Goal: Task Accomplishment & Management: Manage account settings

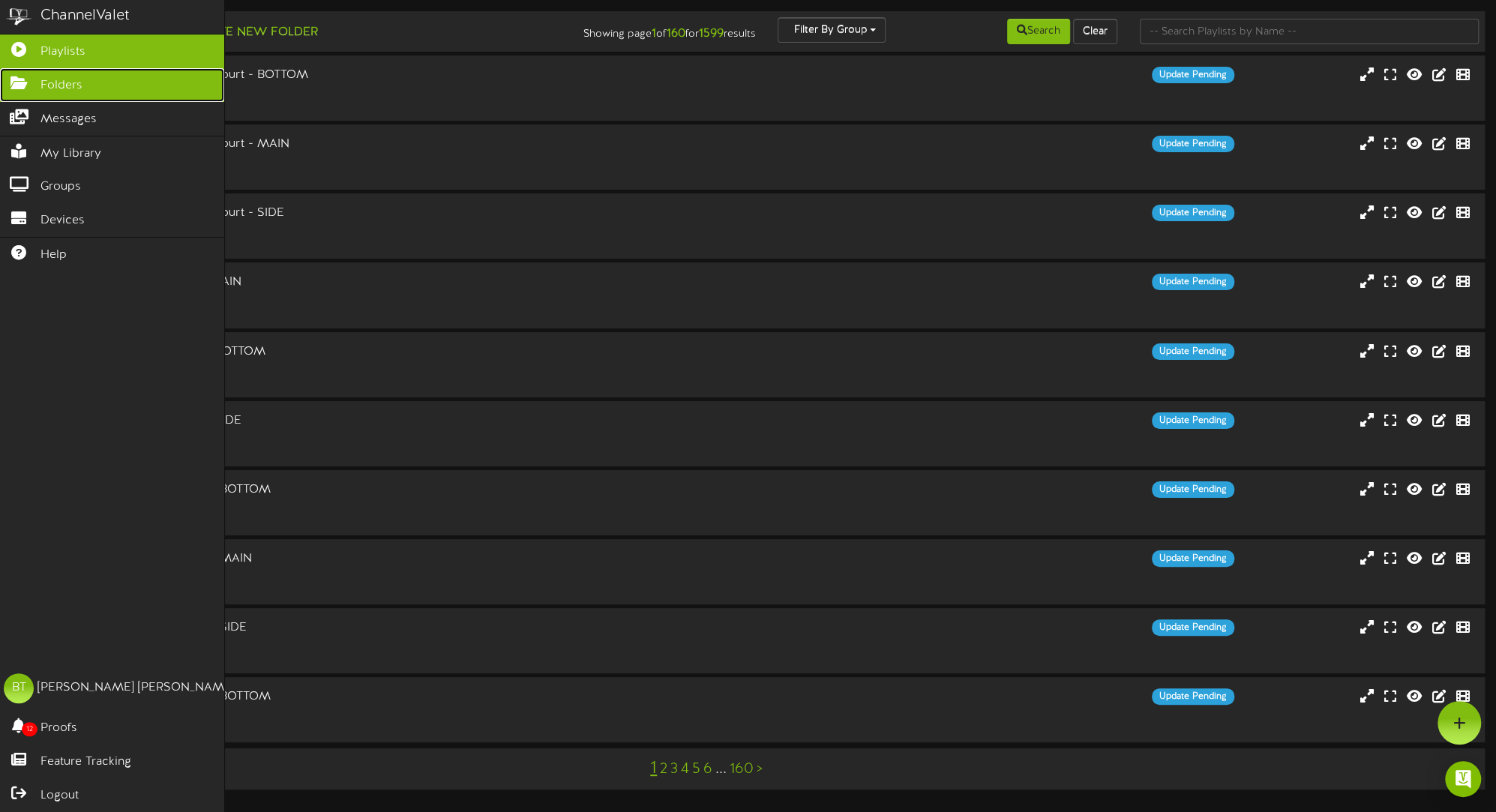
click at [21, 86] on icon at bounding box center [19, 81] width 38 height 12
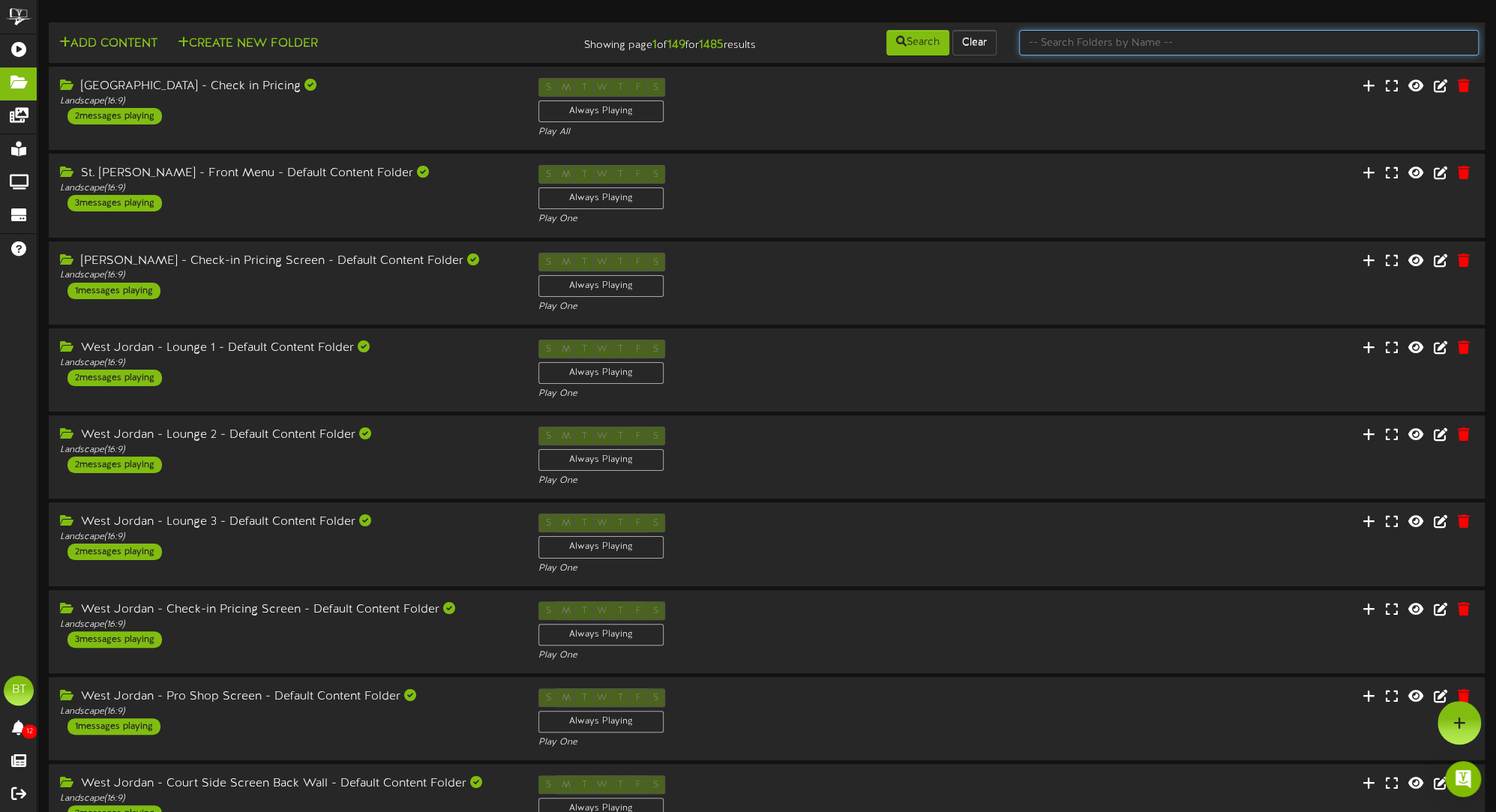
click at [1207, 44] on input "text" at bounding box center [1249, 42] width 460 height 26
type input "[PERSON_NAME]"
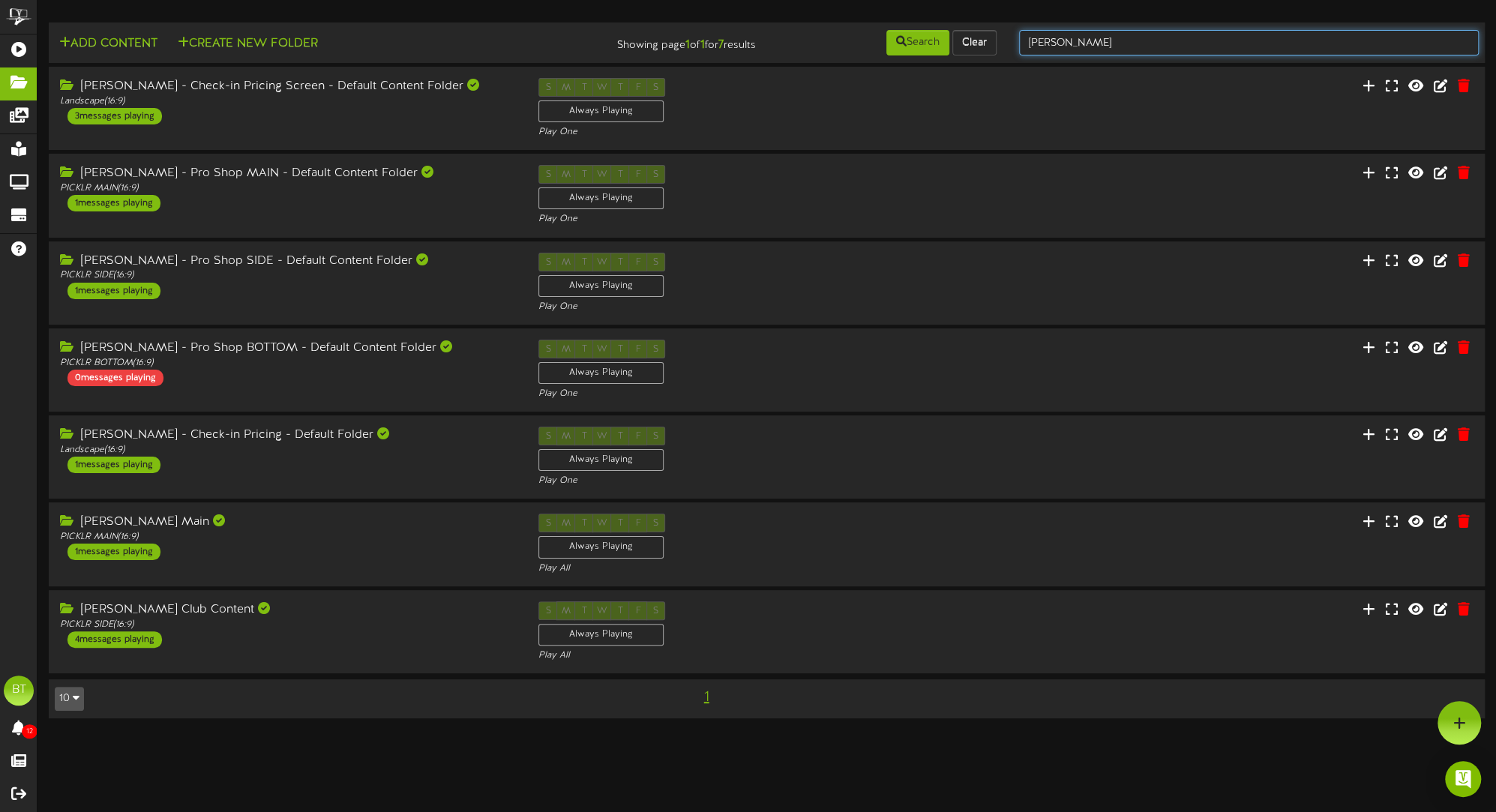
click at [1107, 49] on input "[PERSON_NAME]" at bounding box center [1249, 42] width 460 height 26
type input "[PERSON_NAME] club content"
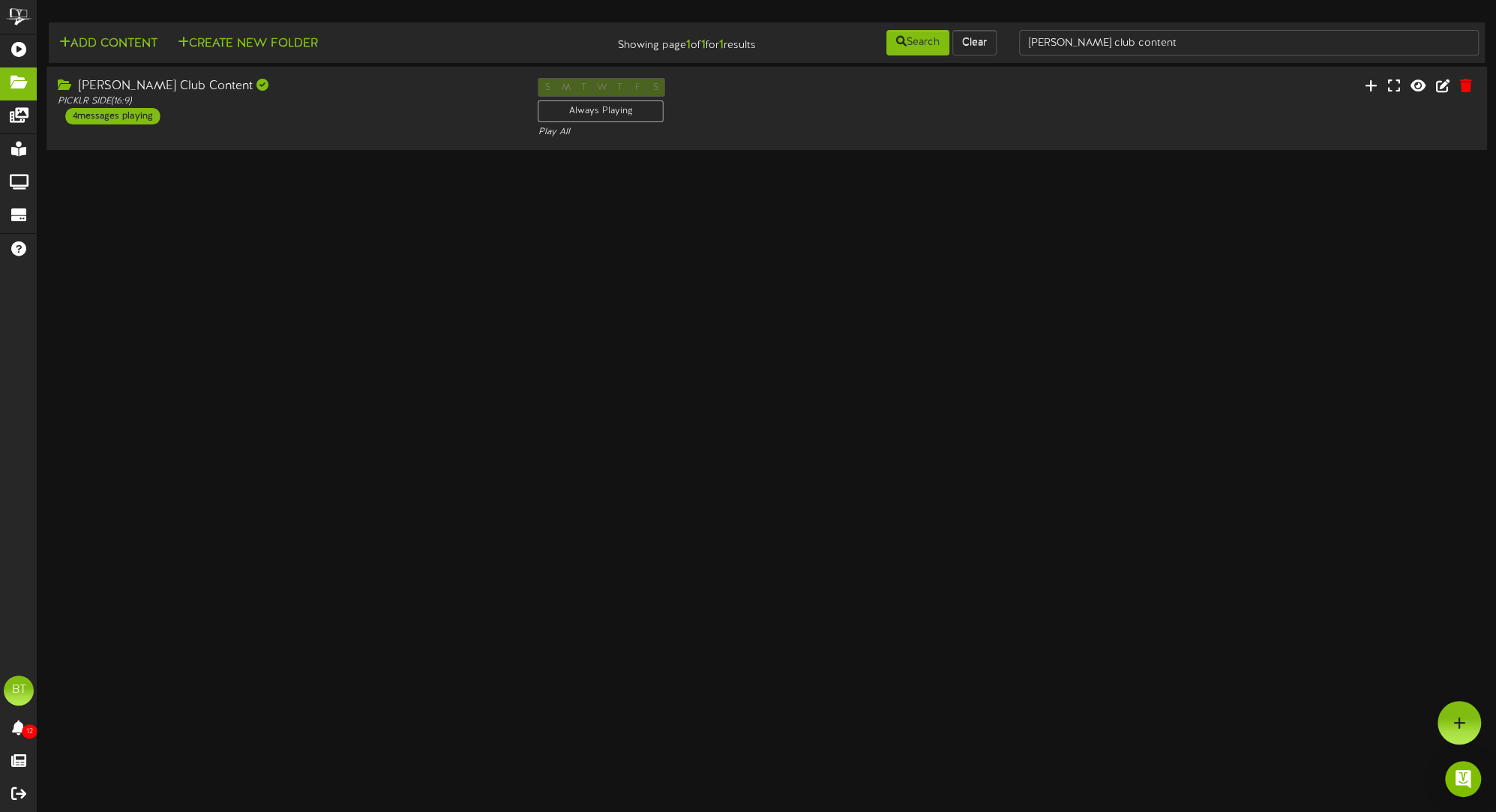
click at [299, 110] on div "[PERSON_NAME] Club Content PICKLR SIDE ( 16:9 ) 4 messages playing" at bounding box center [286, 101] width 480 height 47
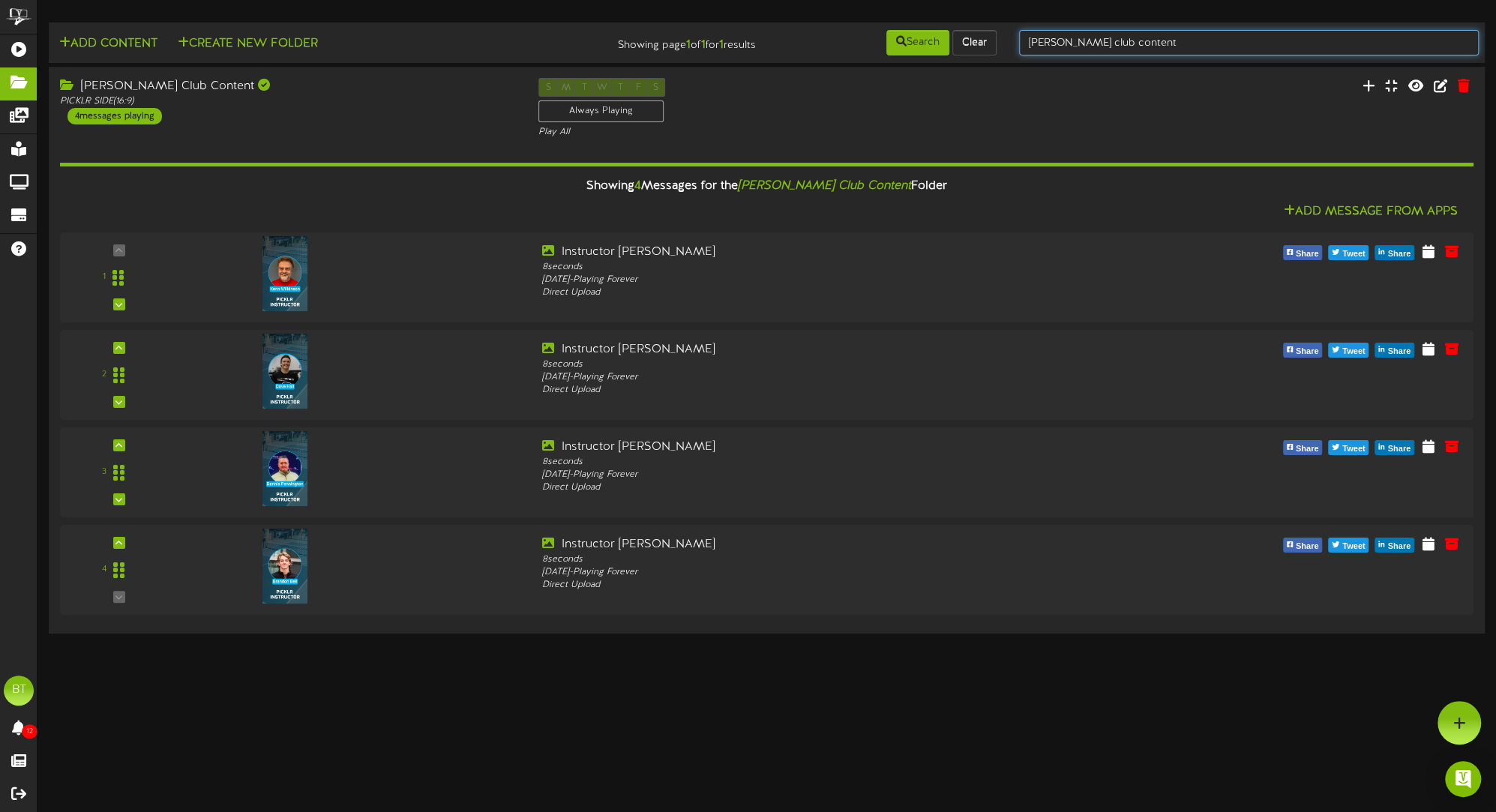
click at [1099, 47] on input "[PERSON_NAME] club content" at bounding box center [1249, 42] width 460 height 26
type input "kaysville club"
click at [1136, 43] on input "kaysville club" at bounding box center [1249, 42] width 460 height 26
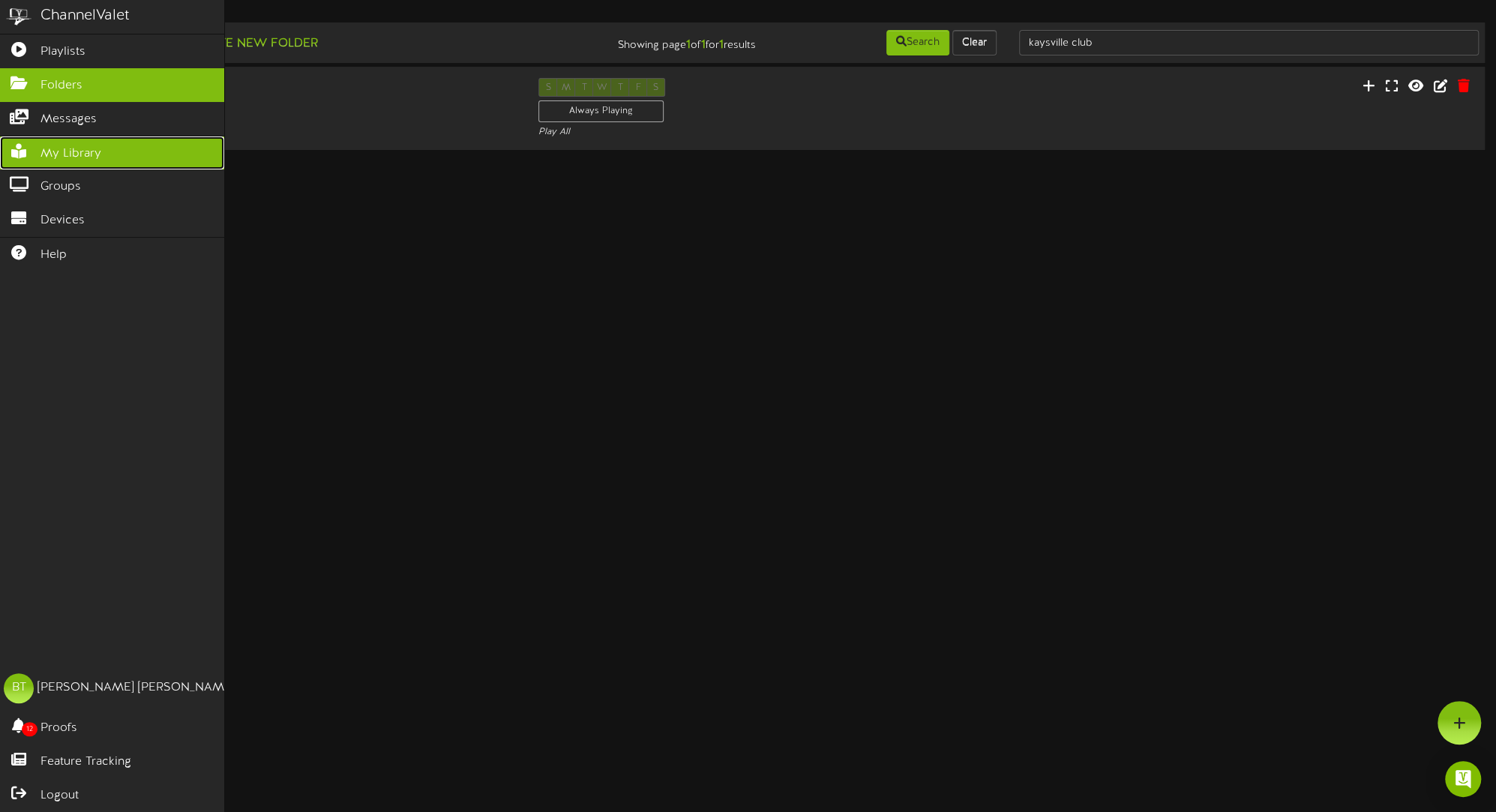
click at [49, 157] on span "My Library" at bounding box center [71, 154] width 61 height 17
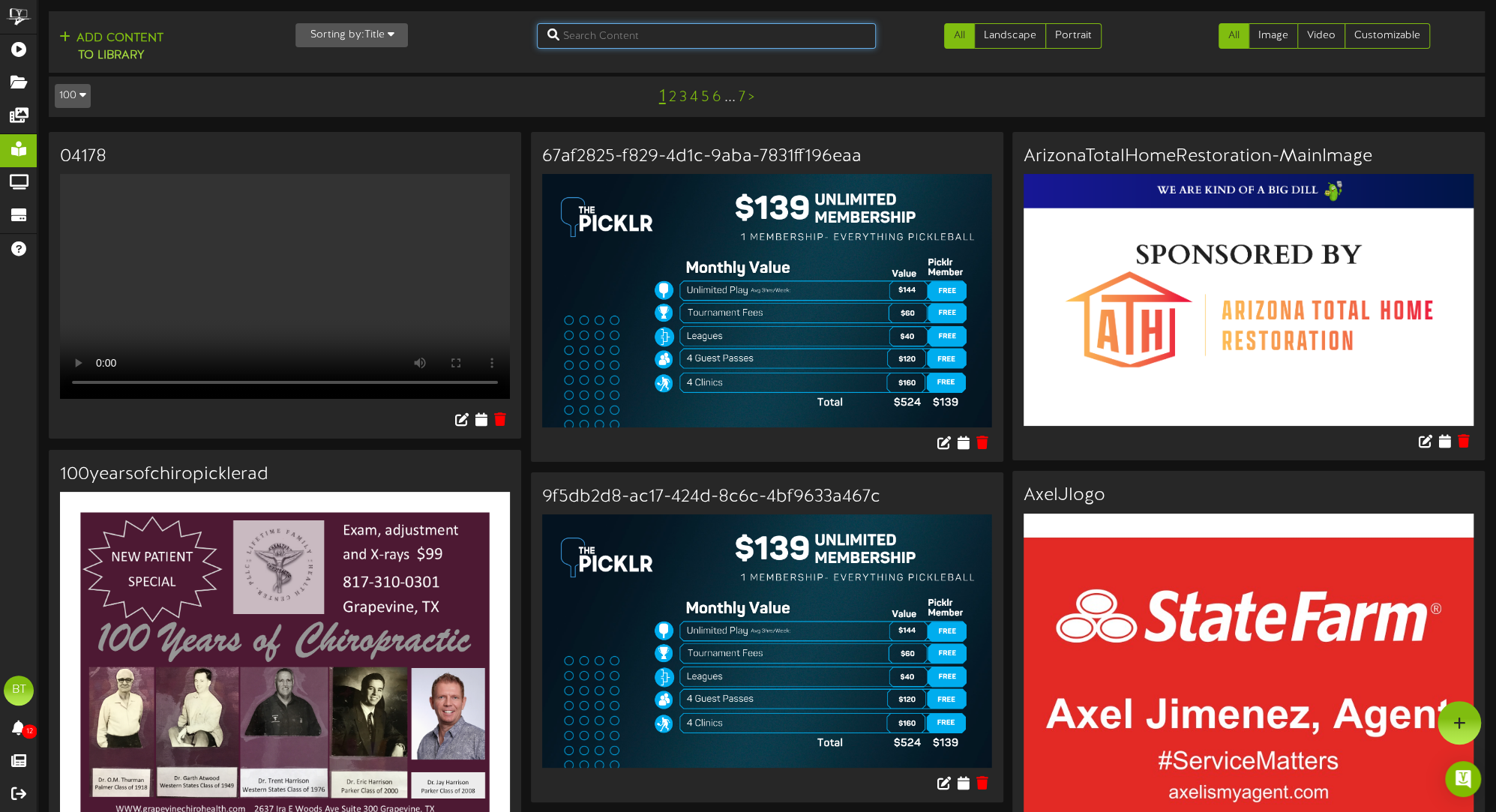
click at [588, 39] on input "text" at bounding box center [707, 35] width 339 height 26
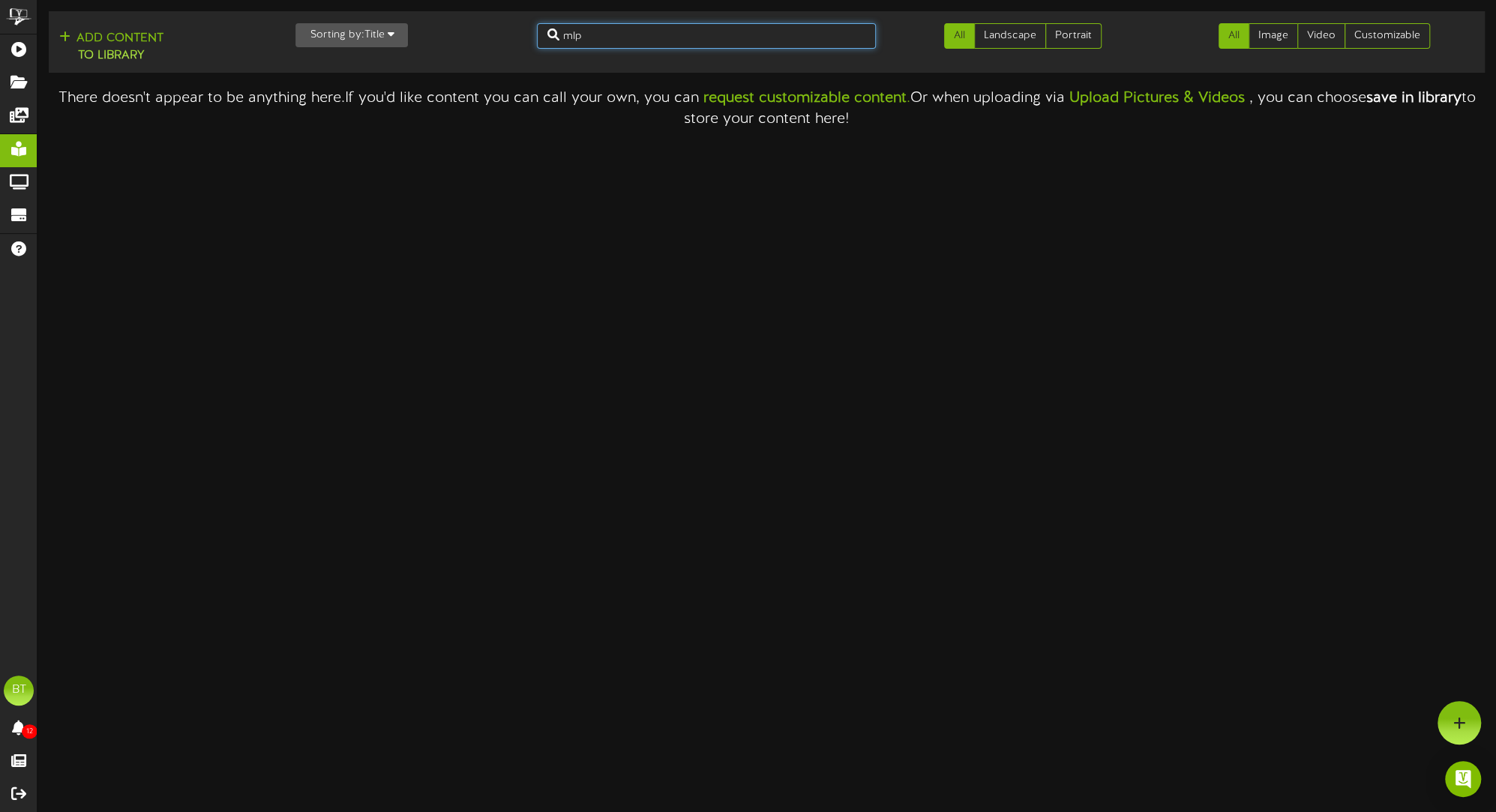
drag, startPoint x: 612, startPoint y: 32, endPoint x: 478, endPoint y: 33, distance: 134.0
click at [478, 33] on div "Add Content to Library Sorting by: Title Newest Oldest Title mlp All Landscape …" at bounding box center [767, 42] width 1447 height 49
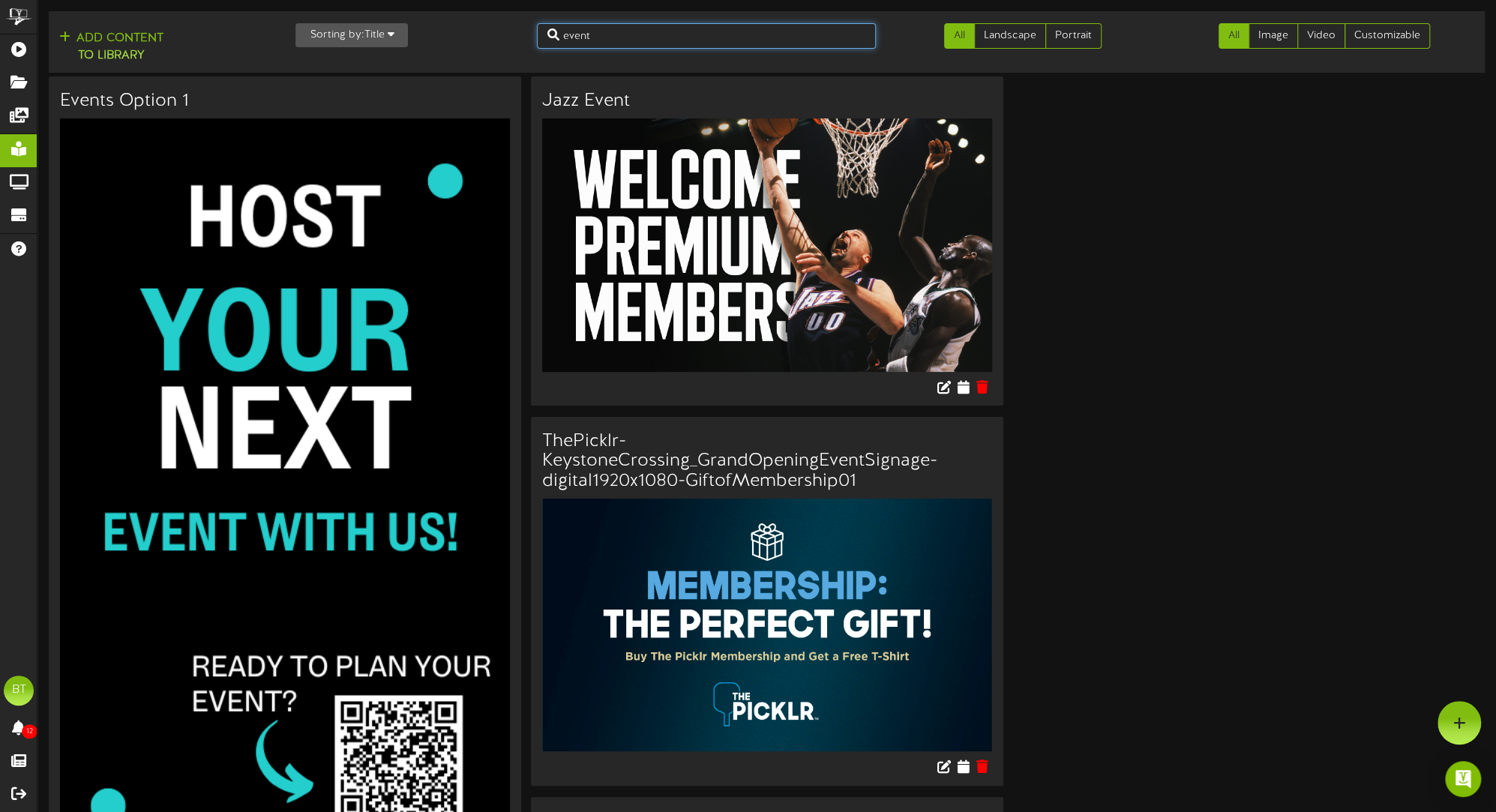
click at [602, 35] on input "event" at bounding box center [707, 35] width 339 height 26
type input "junior"
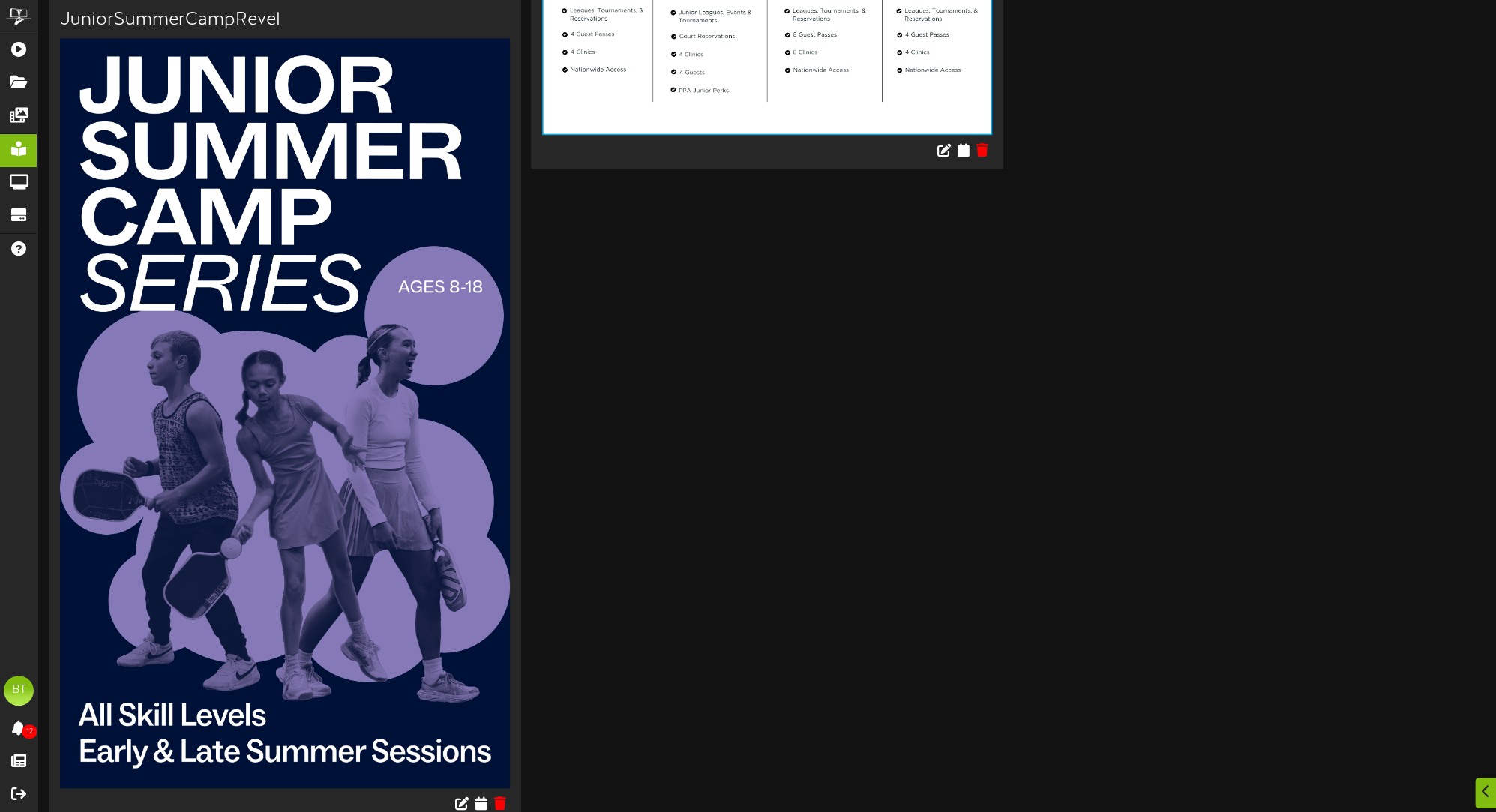
scroll to position [938, 0]
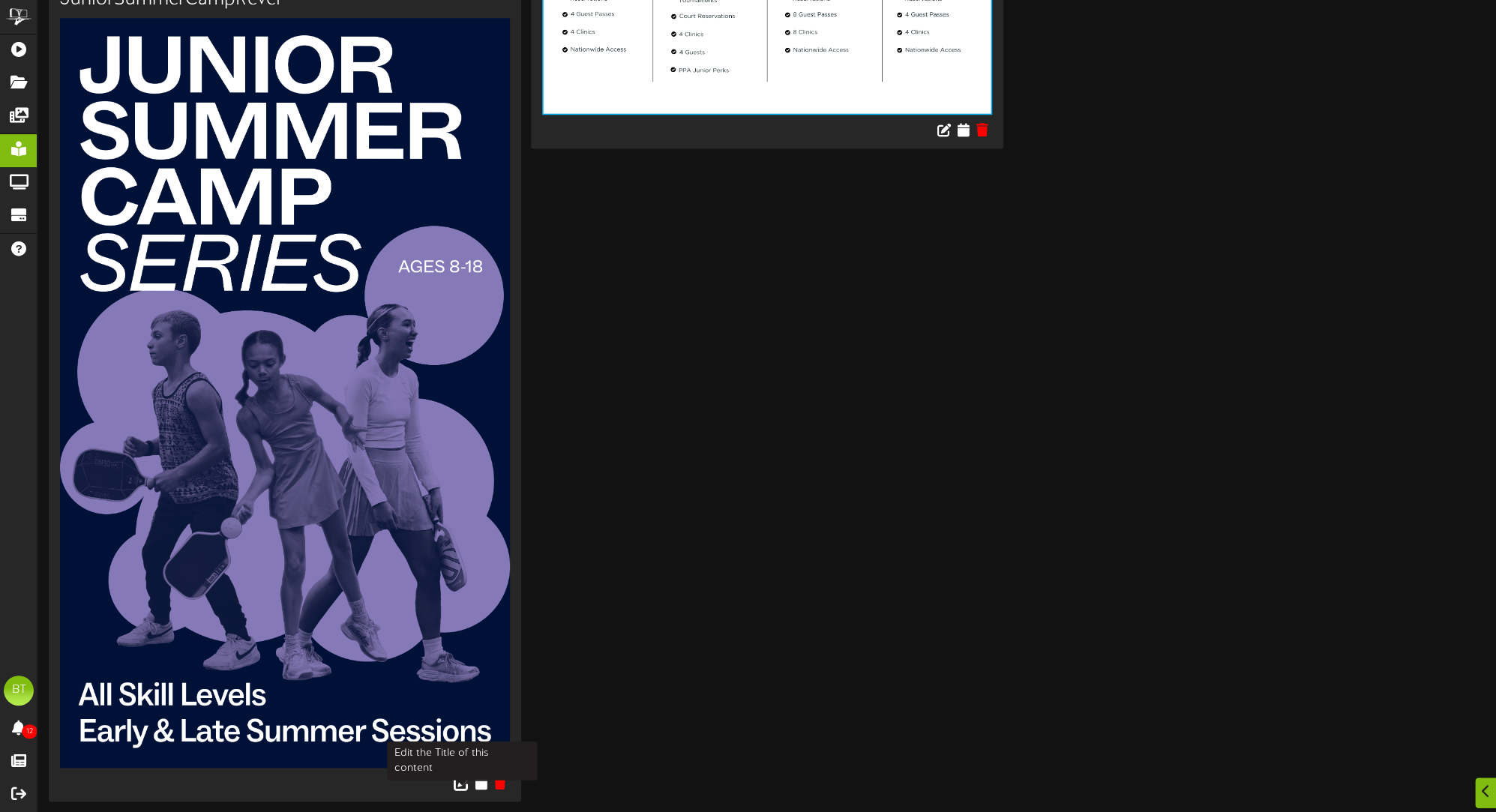
click at [467, 784] on icon at bounding box center [462, 782] width 16 height 16
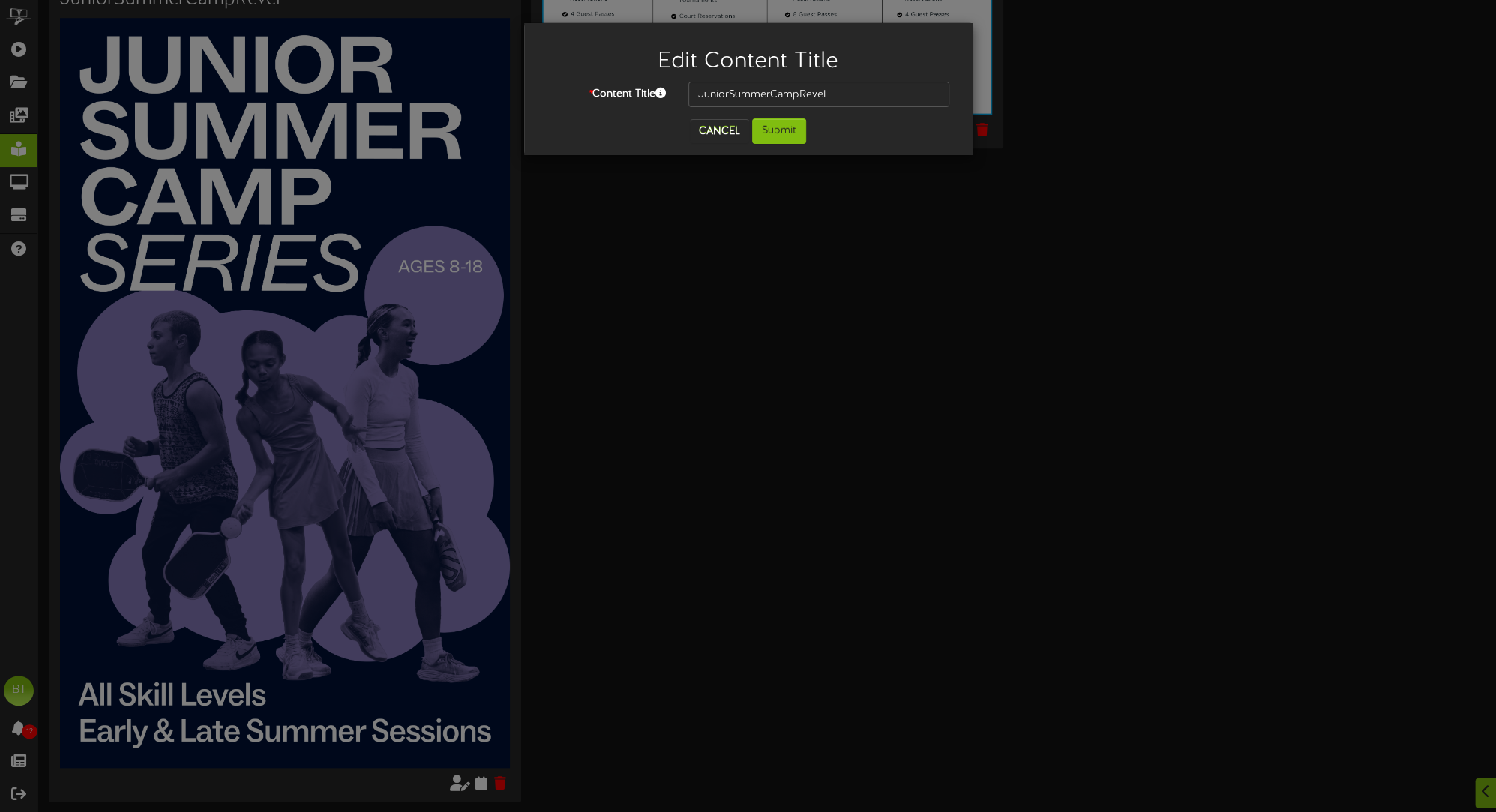
click at [481, 787] on div "Edit Content Title * Content Title JuniorSummerCampRevel Cancel Submit" at bounding box center [748, 406] width 1496 height 812
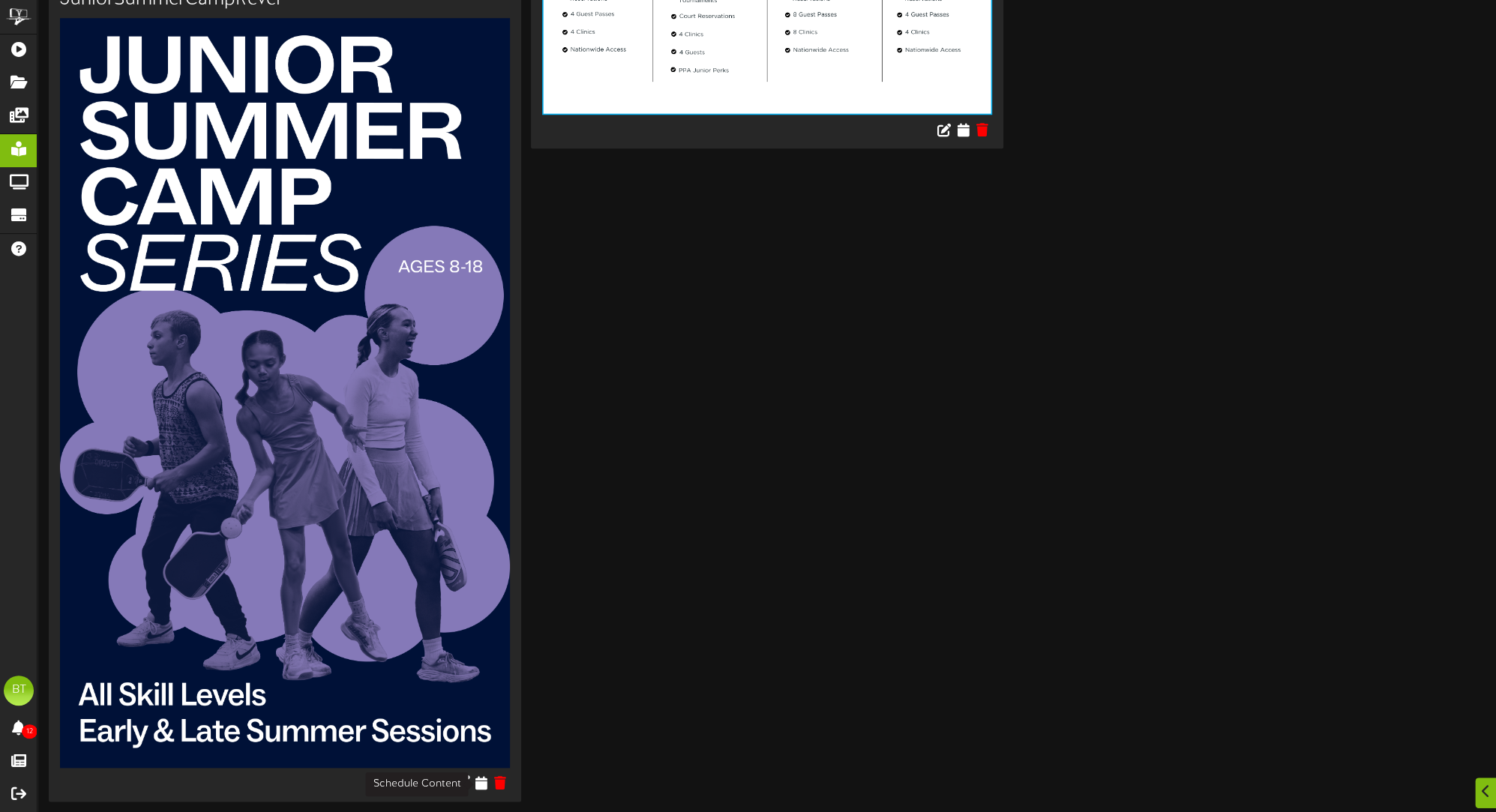
click at [481, 787] on icon at bounding box center [481, 782] width 12 height 13
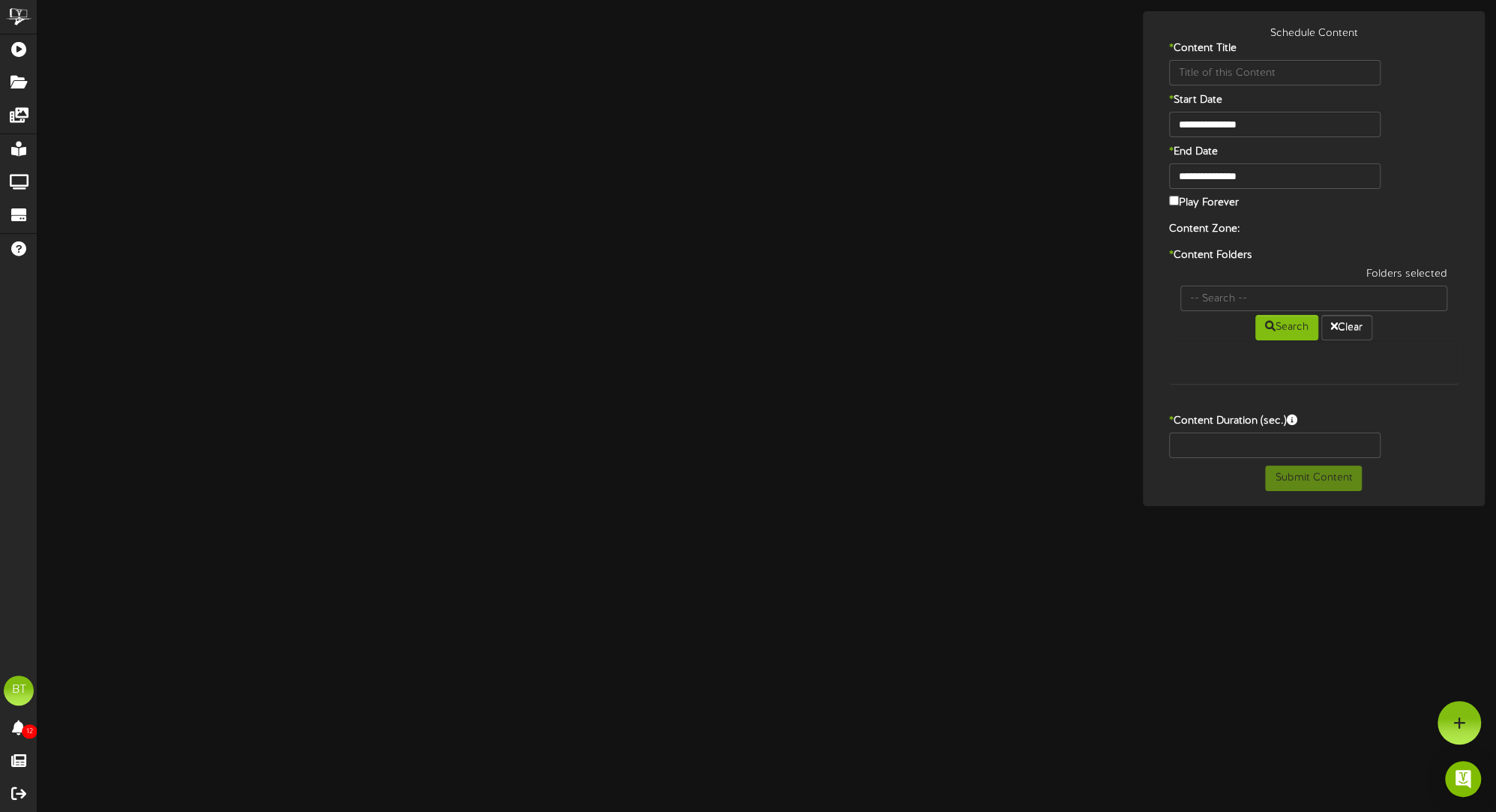
type input "JuniorSummerCampRevel"
type input "8"
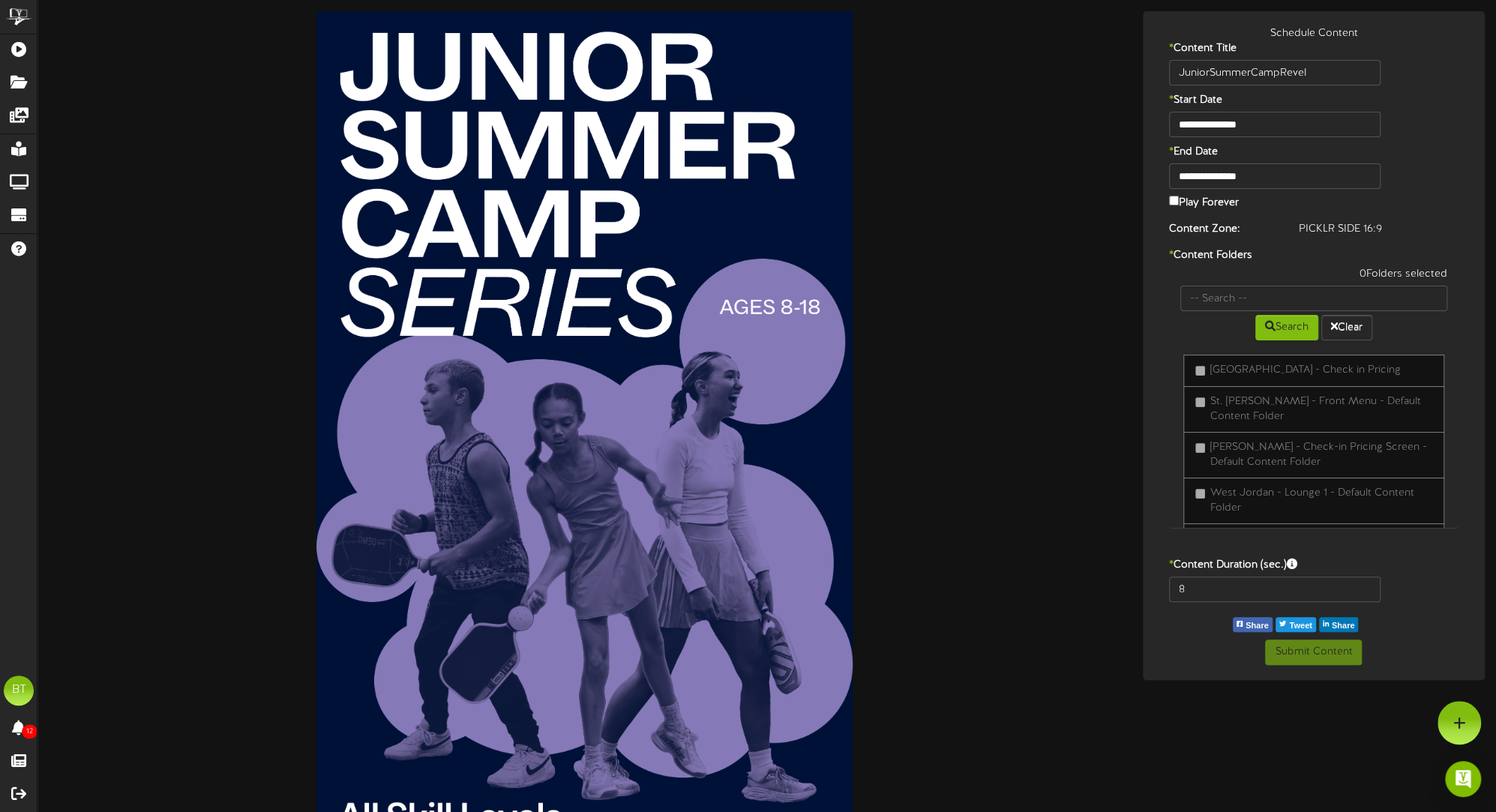
click at [1081, 290] on div at bounding box center [584, 457] width 1071 height 893
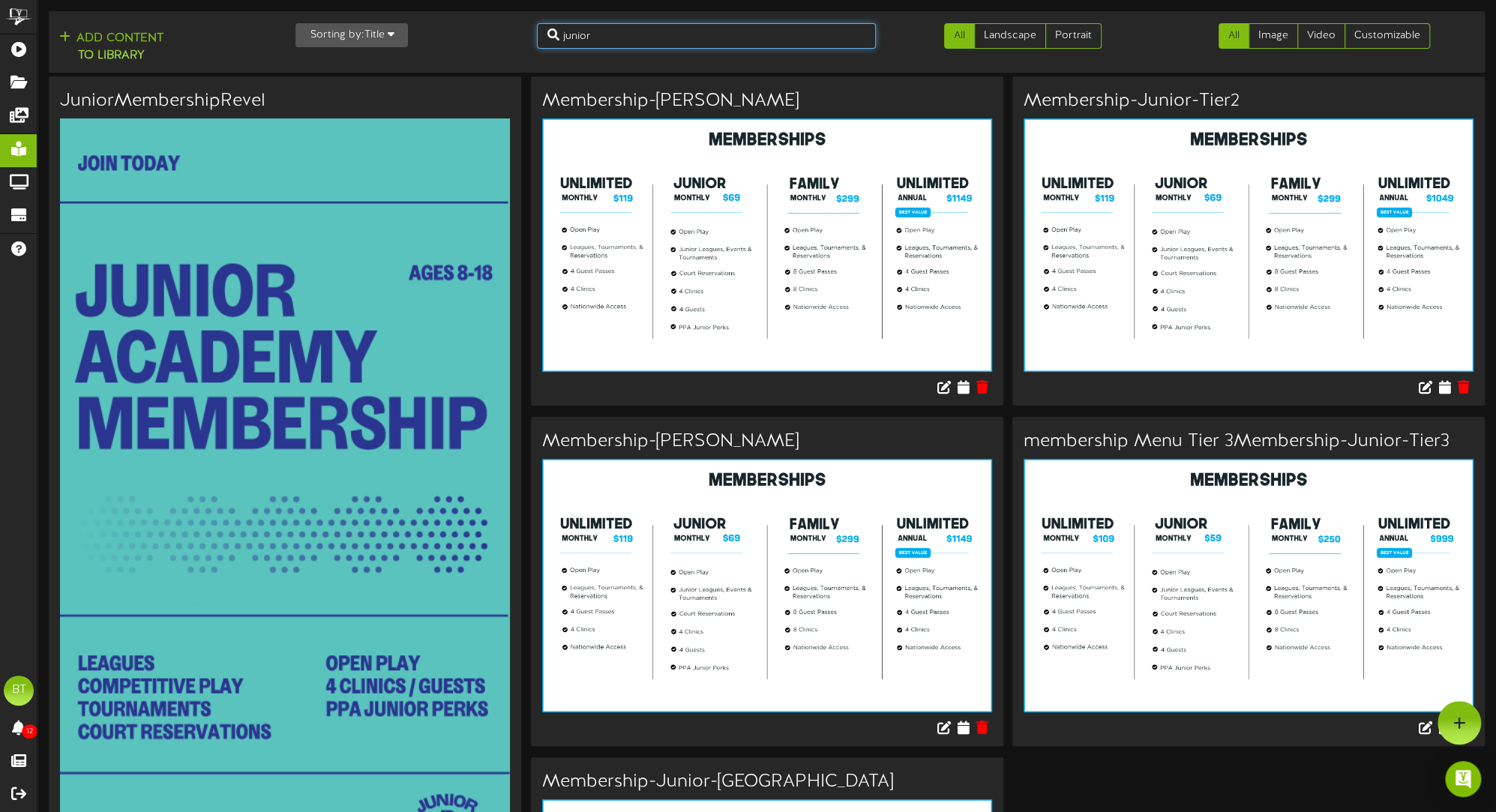
click at [603, 36] on input "junior" at bounding box center [707, 35] width 339 height 26
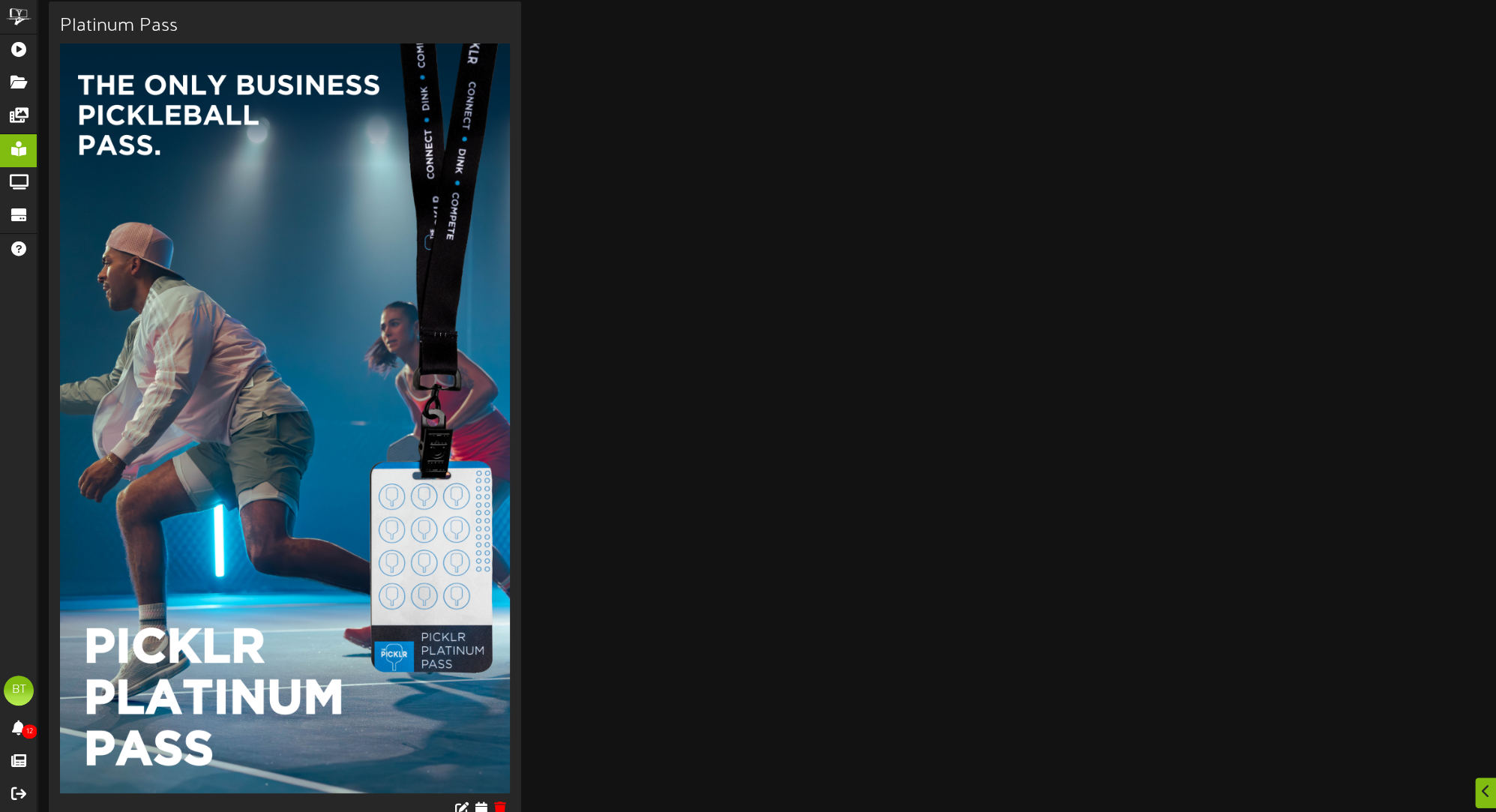
scroll to position [101, 0]
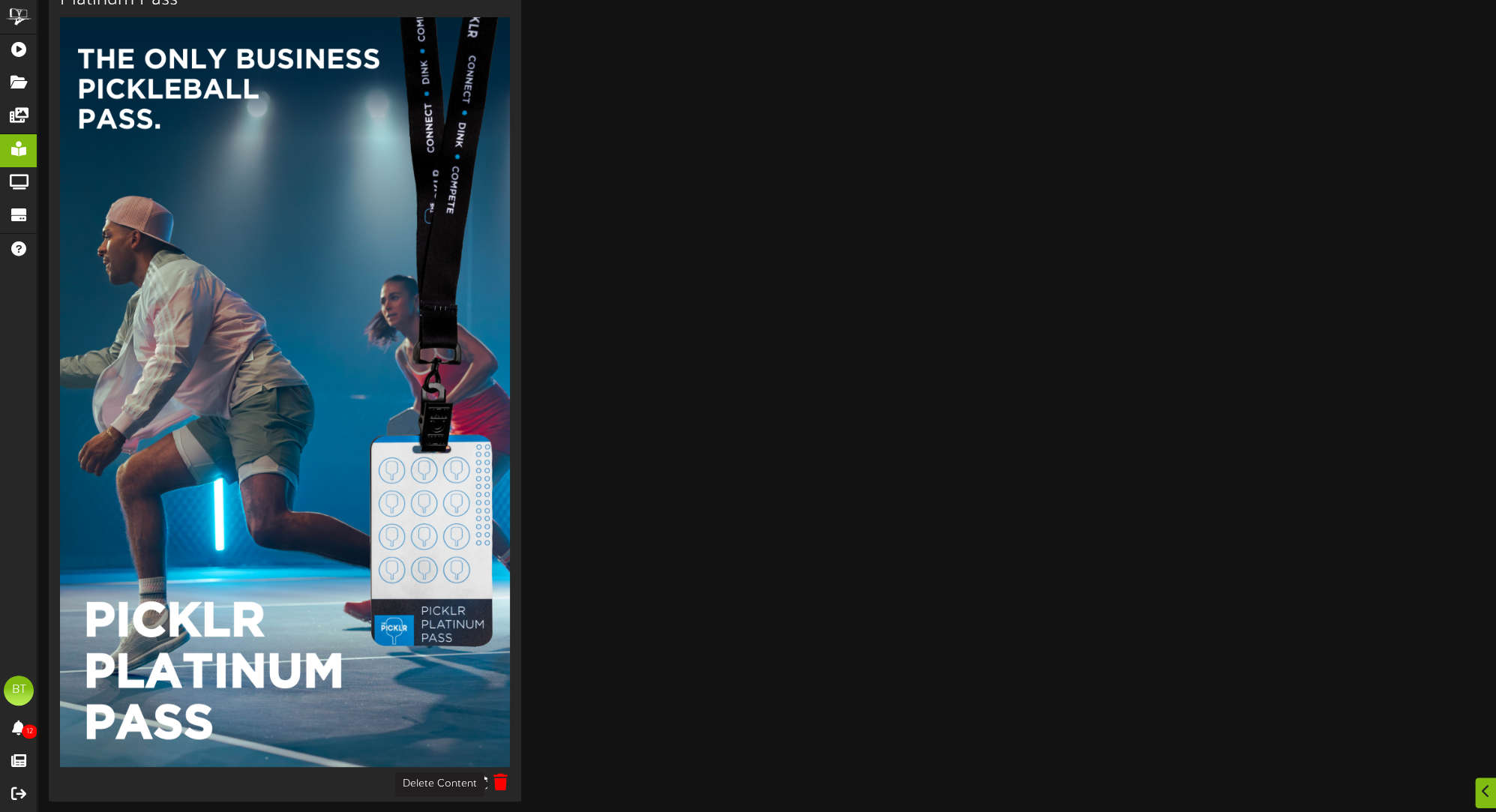
click at [497, 786] on icon at bounding box center [499, 782] width 14 height 16
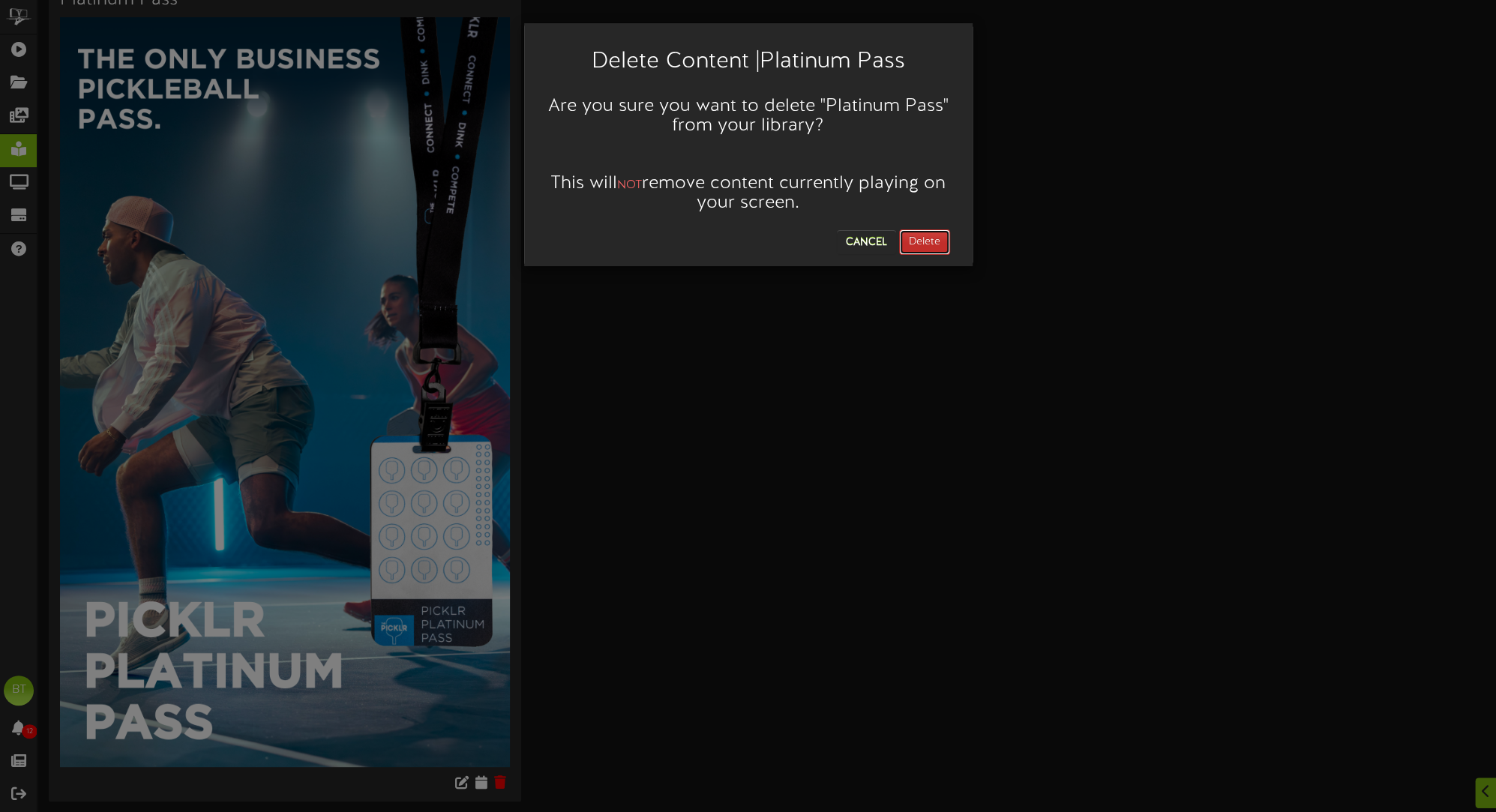
click at [918, 234] on button "Delete" at bounding box center [925, 242] width 51 height 26
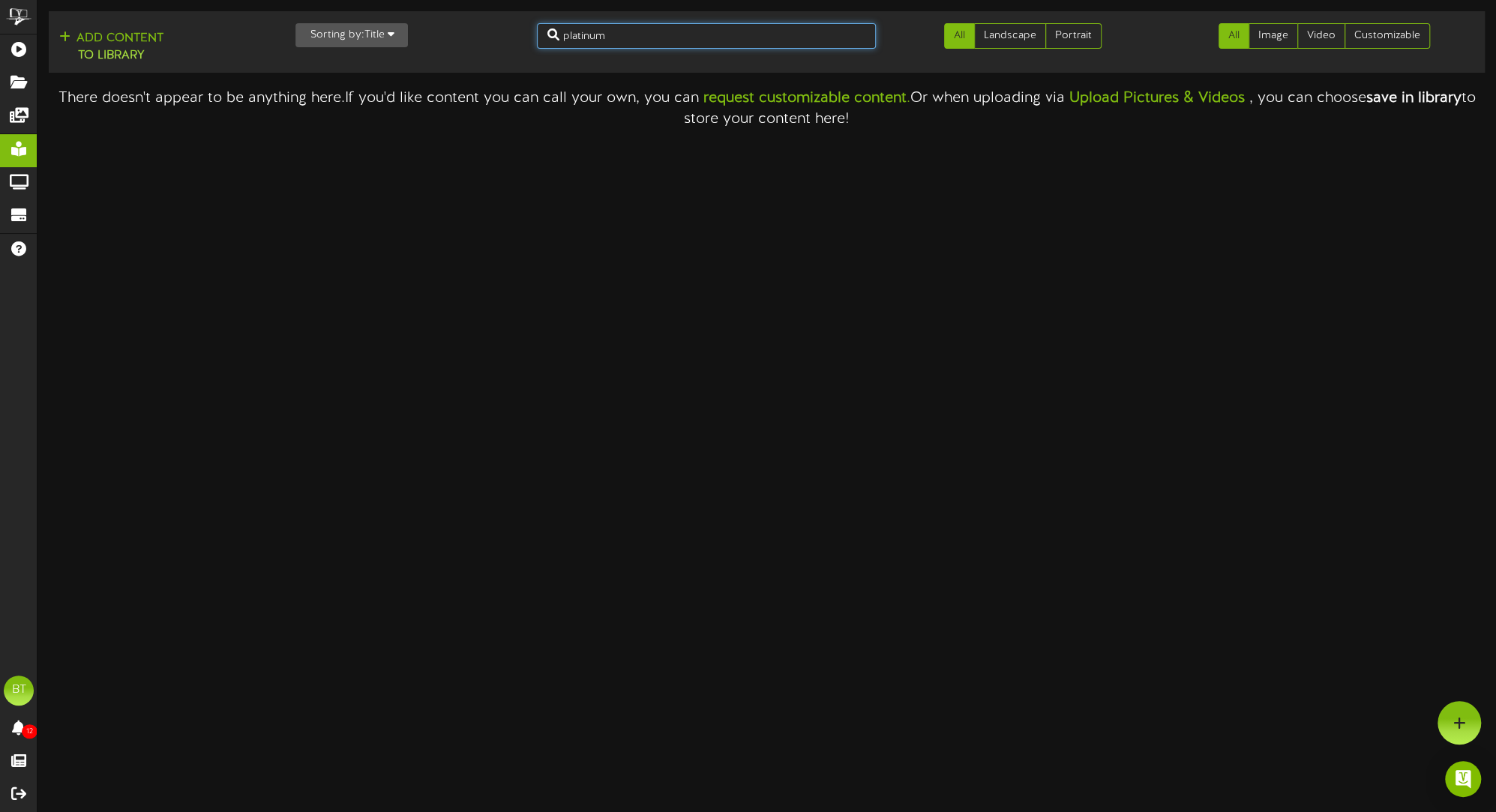
click at [620, 39] on input "platinum" at bounding box center [707, 35] width 339 height 26
drag, startPoint x: 624, startPoint y: 38, endPoint x: 427, endPoint y: 12, distance: 198.7
click at [427, 12] on td "Add Content to Library Sorting by: Title Newest Oldest Title club content All L…" at bounding box center [766, 42] width 1436 height 62
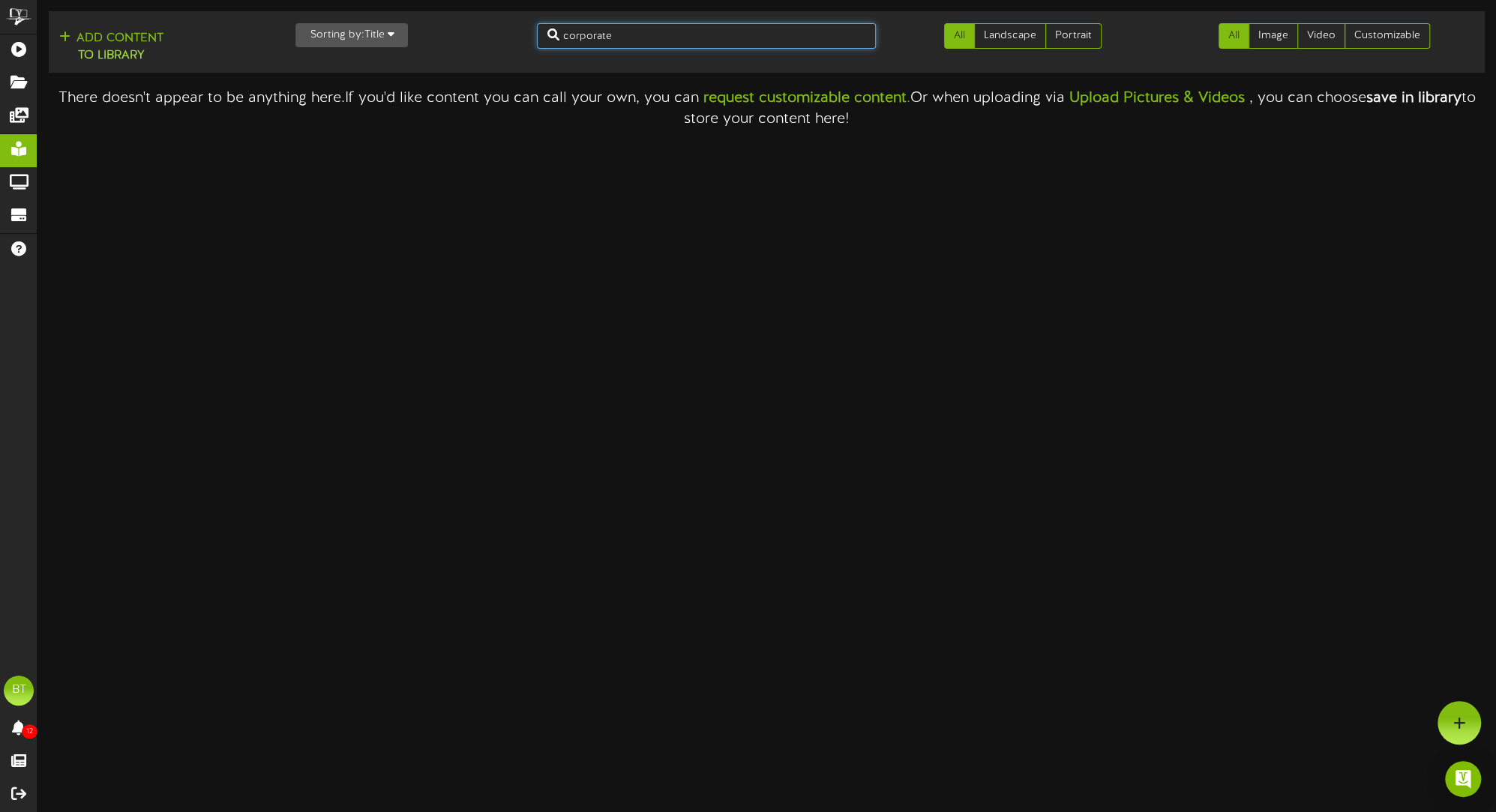
type input "corporate"
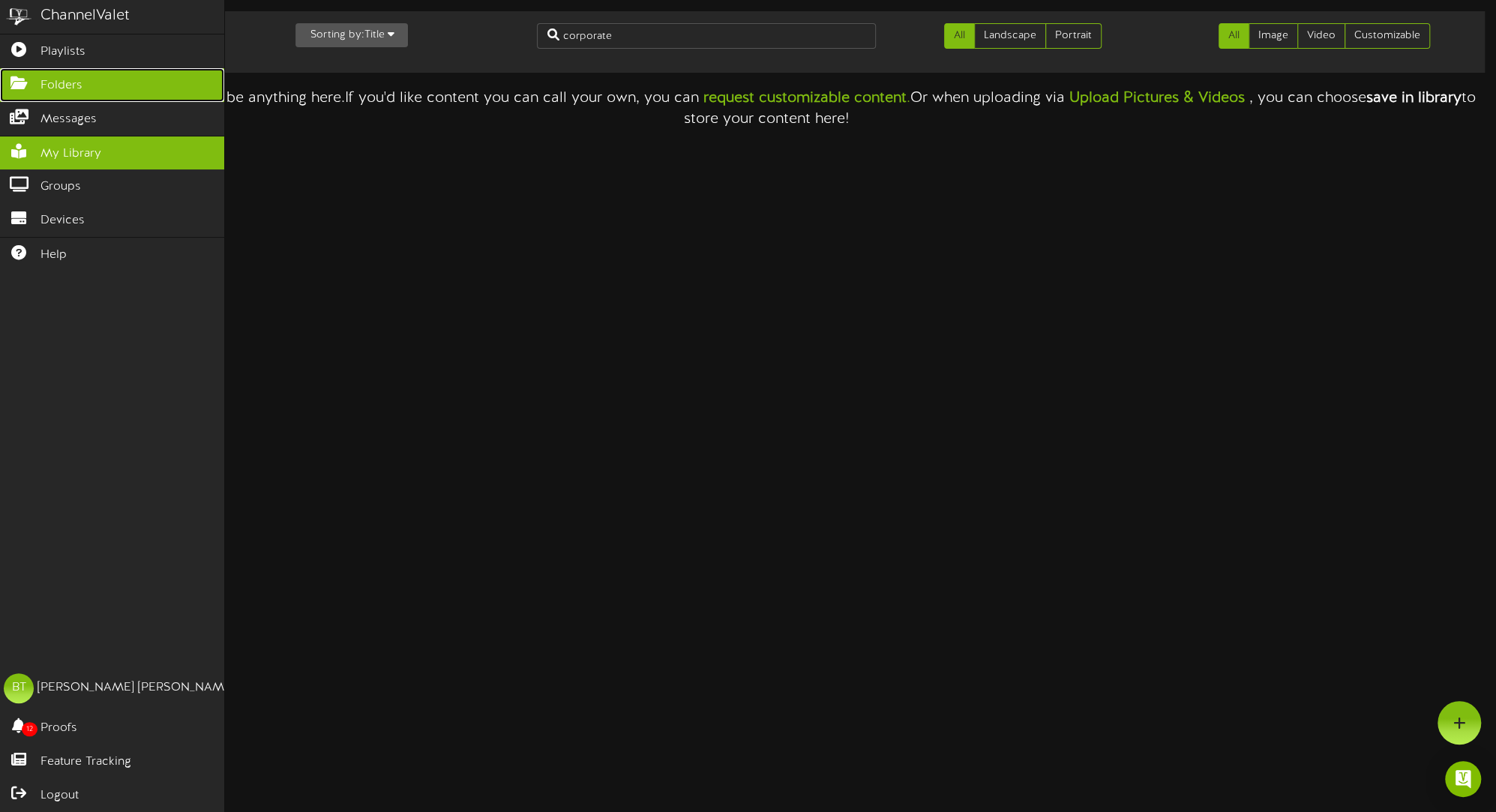
drag, startPoint x: 20, startPoint y: 80, endPoint x: 191, endPoint y: 77, distance: 171.0
click at [21, 80] on icon at bounding box center [19, 81] width 38 height 12
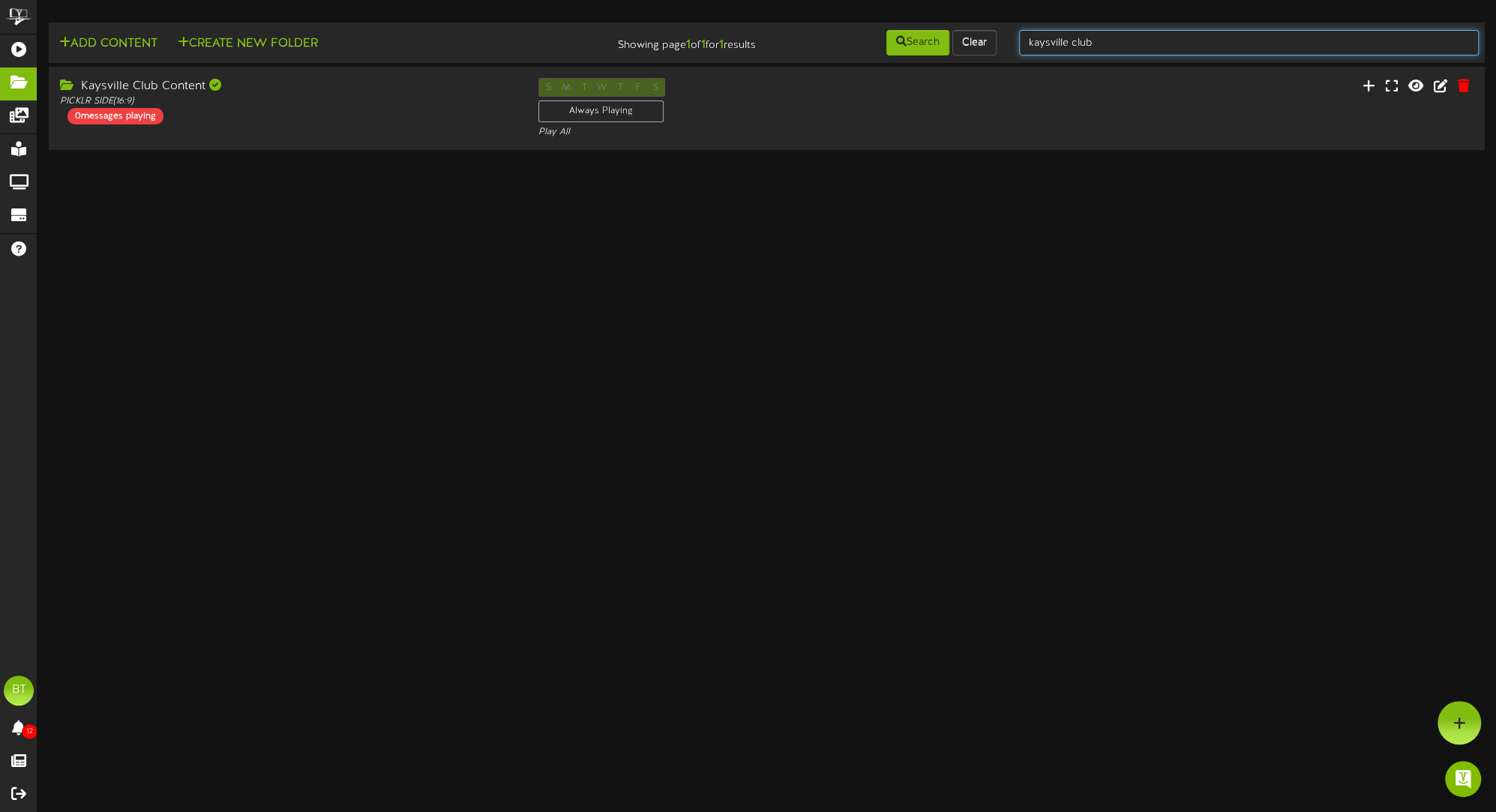
drag, startPoint x: 1120, startPoint y: 42, endPoint x: 872, endPoint y: 15, distance: 249.5
click at [872, 15] on div "Add Content Create New Folder Showing page 1 of 1 for 1 results Search Clear ka…" at bounding box center [767, 82] width 1481 height 142
type input "corporate"
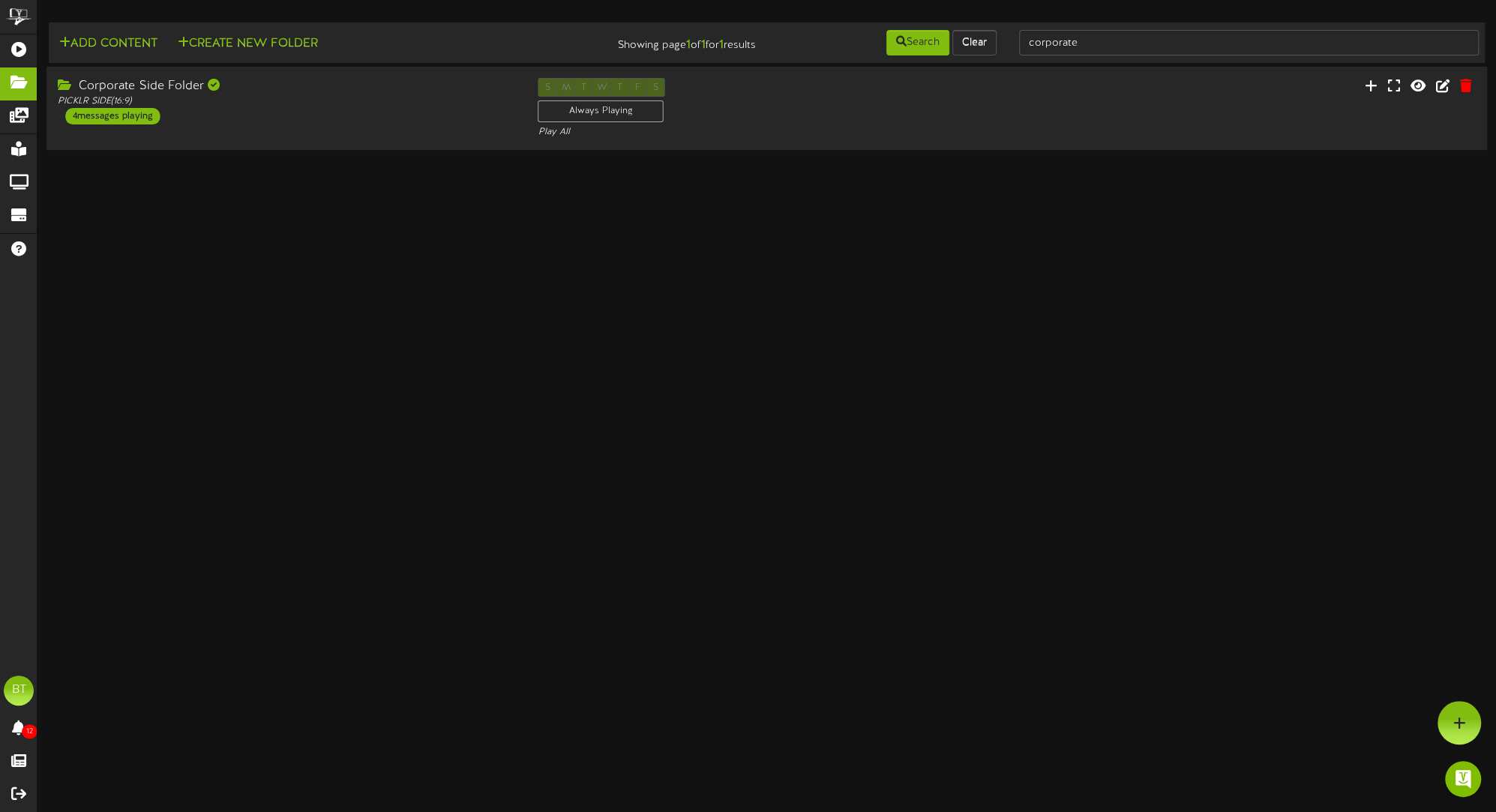
click at [195, 90] on div "Corporate Side Folder" at bounding box center [286, 86] width 458 height 17
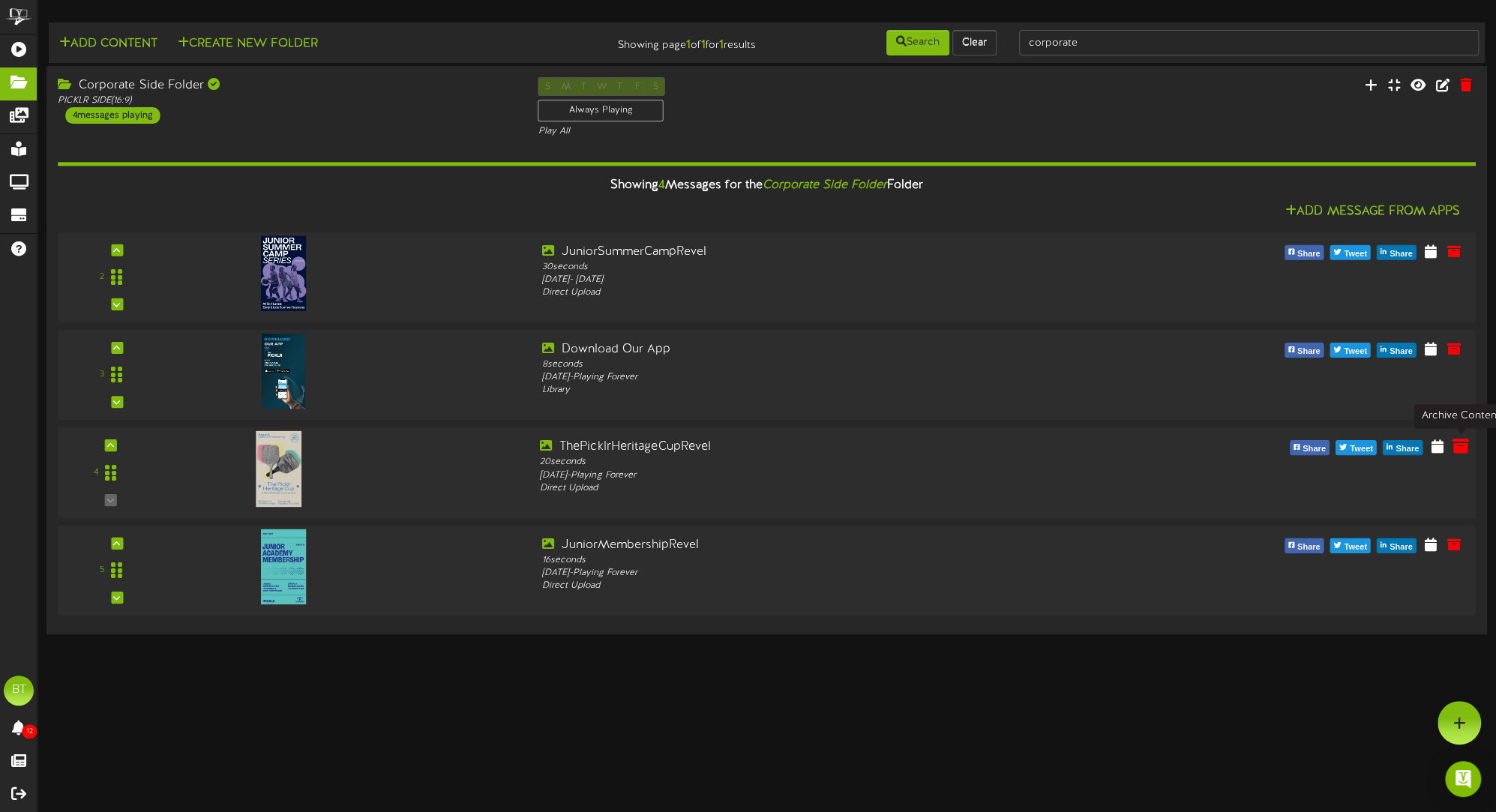
click at [1461, 443] on icon at bounding box center [1461, 445] width 16 height 16
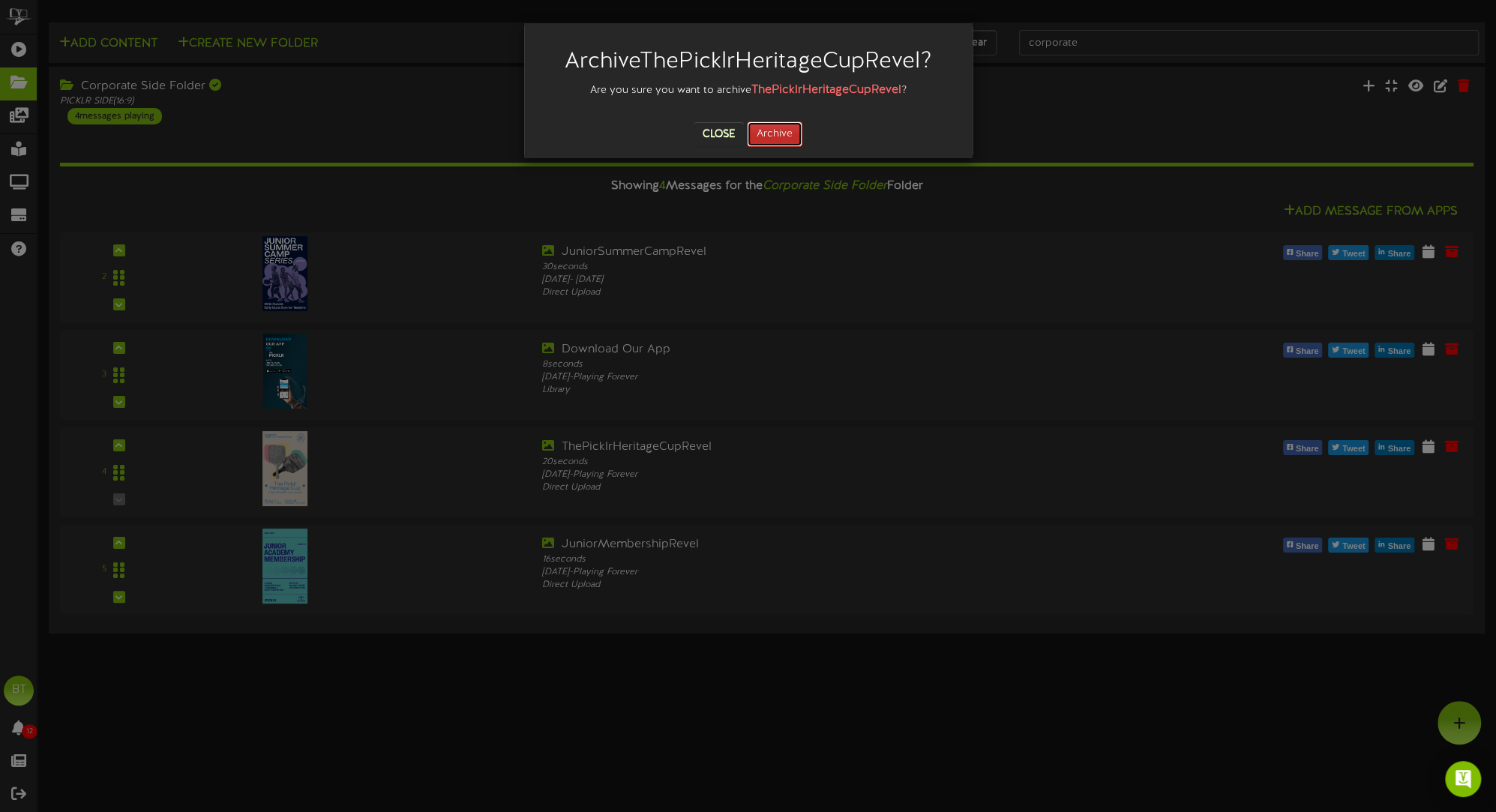
click at [798, 138] on button "Archive" at bounding box center [774, 134] width 55 height 26
